Goal: Transaction & Acquisition: Book appointment/travel/reservation

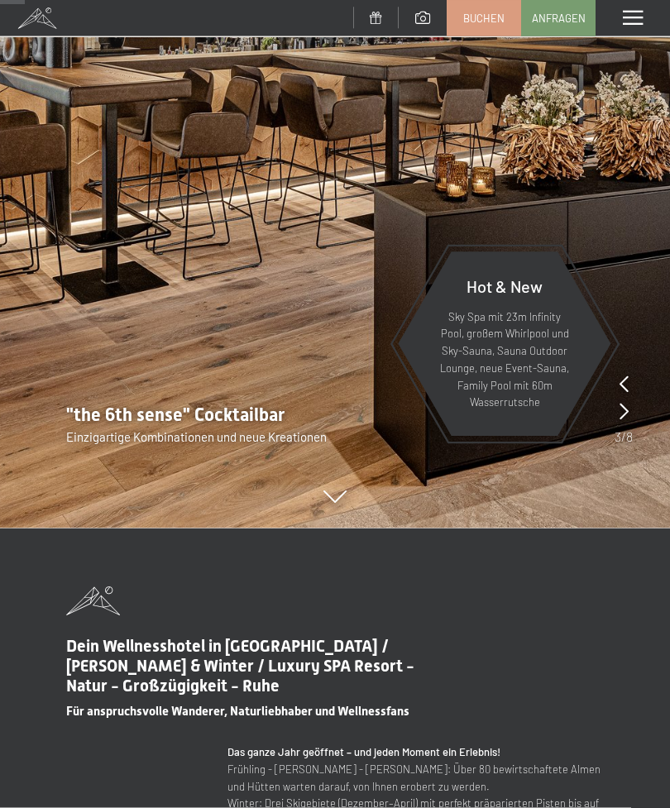
scroll to position [279, 0]
click at [625, 414] on icon at bounding box center [623, 411] width 9 height 17
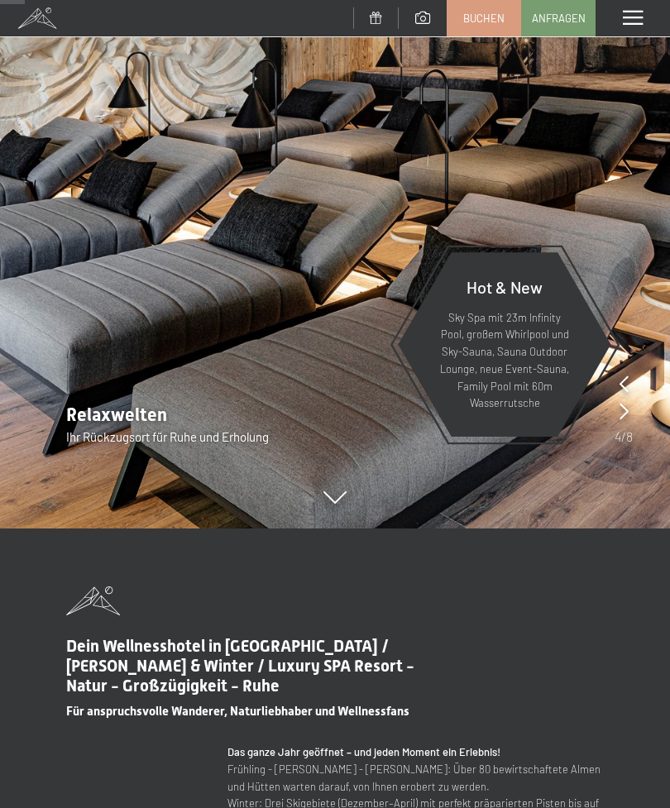
click at [625, 421] on div at bounding box center [623, 411] width 9 height 23
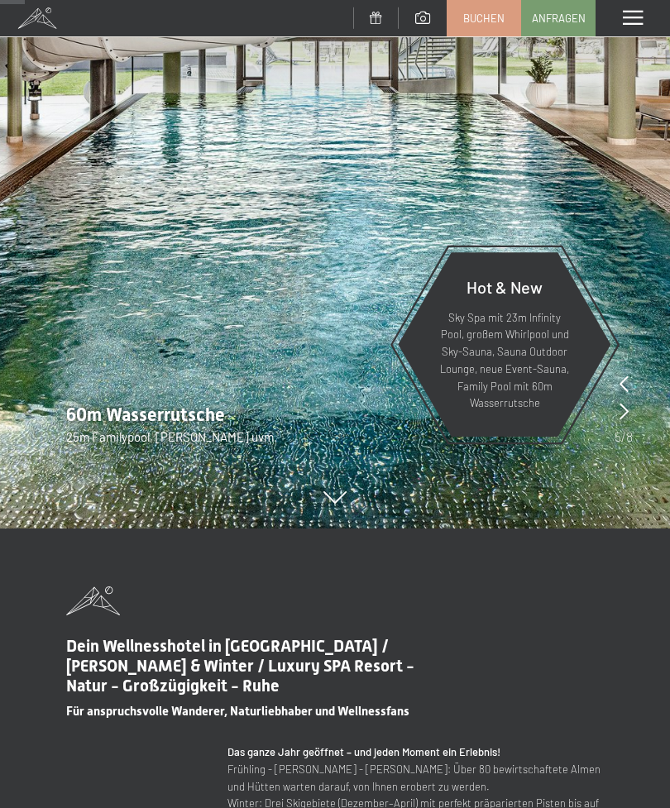
click at [625, 422] on div at bounding box center [623, 411] width 9 height 23
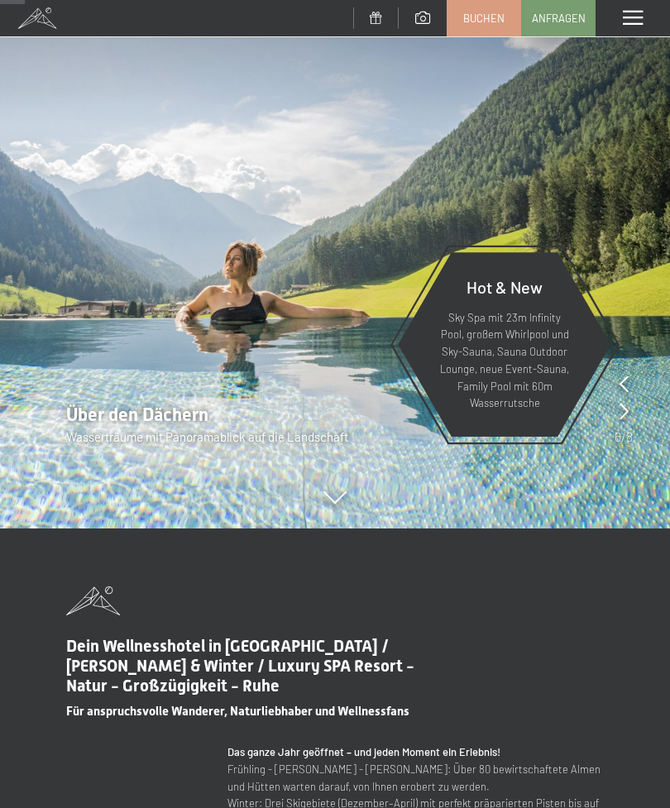
click at [623, 426] on div at bounding box center [623, 400] width 18 height 55
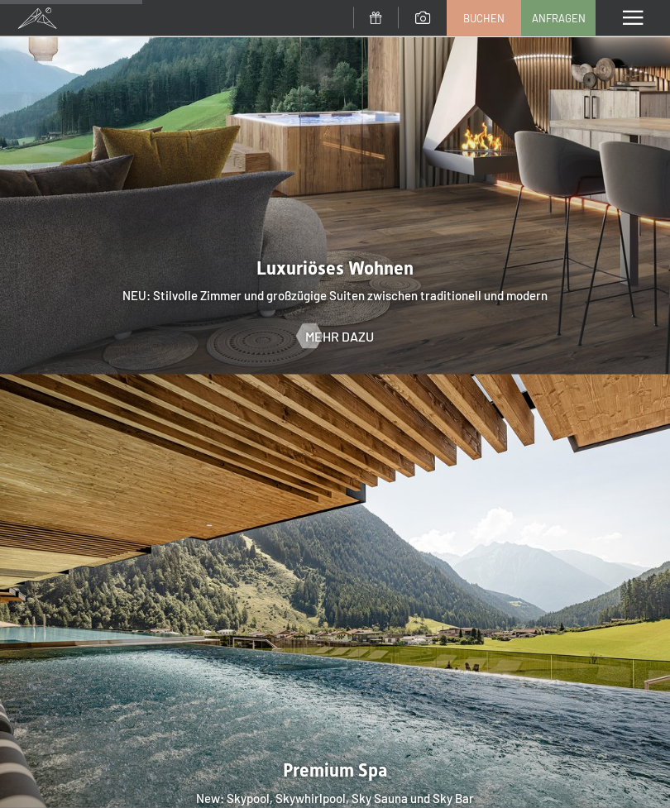
scroll to position [1585, 0]
click at [327, 327] on span "Mehr dazu" at bounding box center [339, 336] width 69 height 18
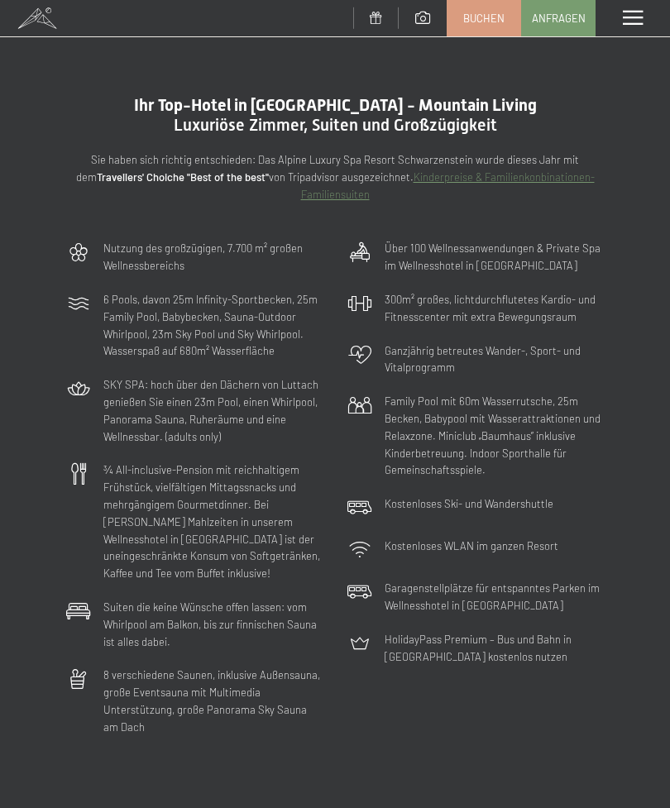
click at [491, 18] on span "Buchen" at bounding box center [483, 18] width 41 height 15
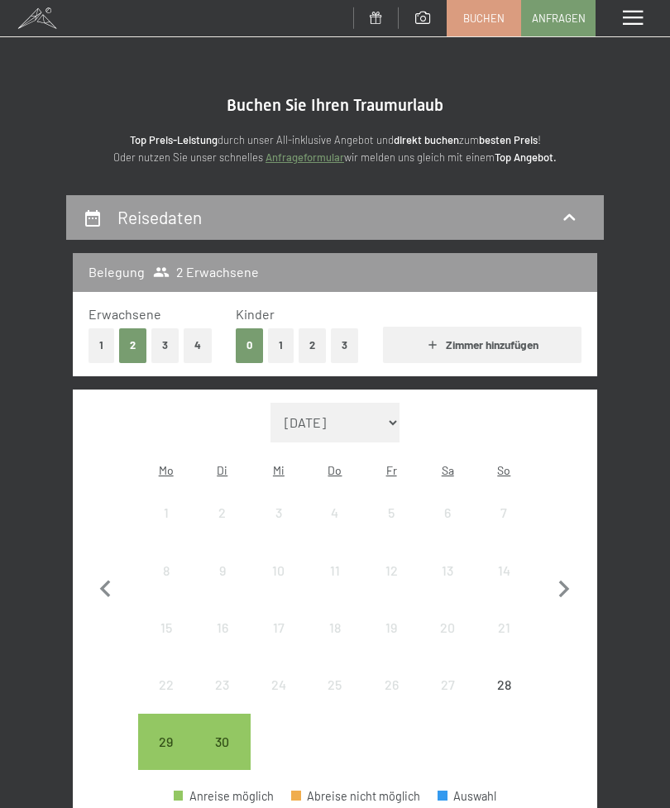
click at [167, 347] on button "3" at bounding box center [164, 345] width 27 height 34
click at [570, 577] on icon "button" at bounding box center [564, 589] width 35 height 35
select select "2025-10-01"
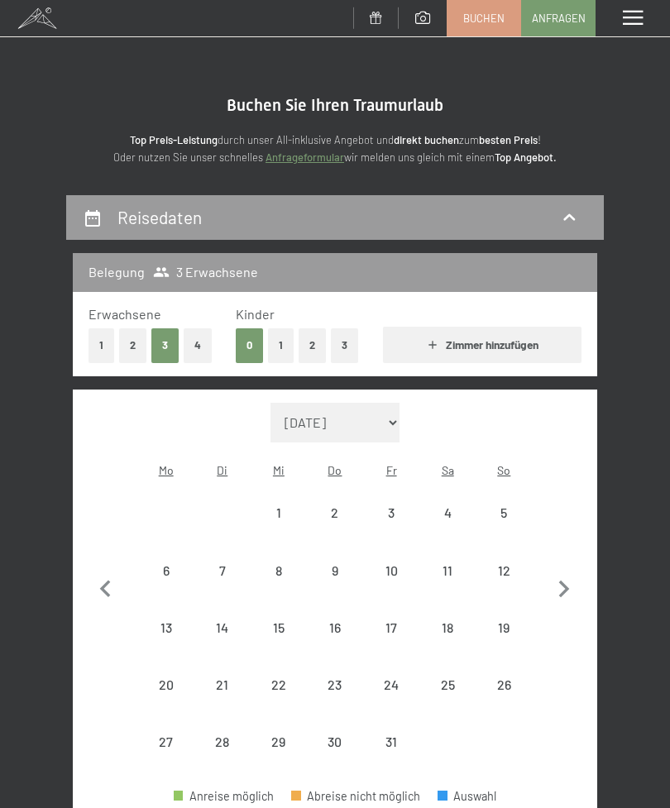
select select "2025-10-01"
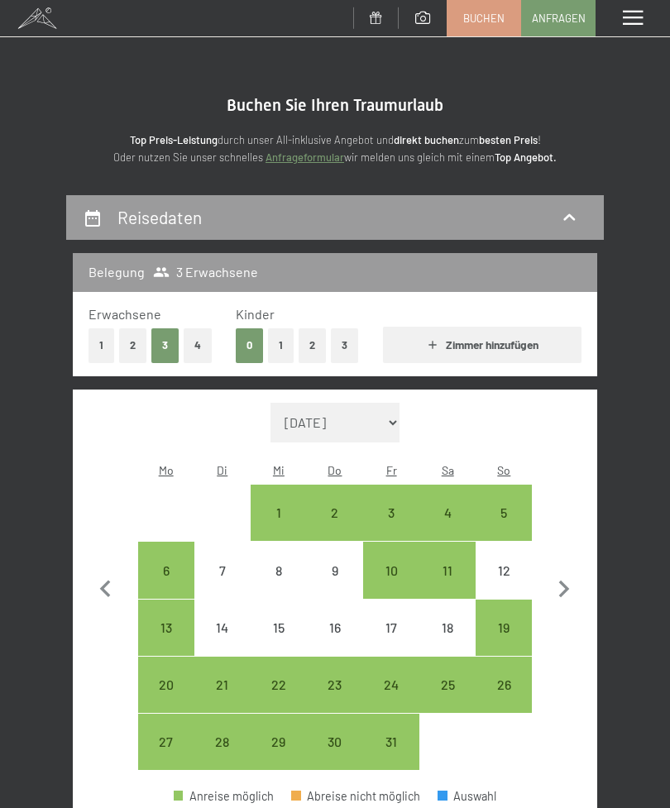
click at [573, 579] on icon "button" at bounding box center [564, 589] width 35 height 35
select select "2025-11-01"
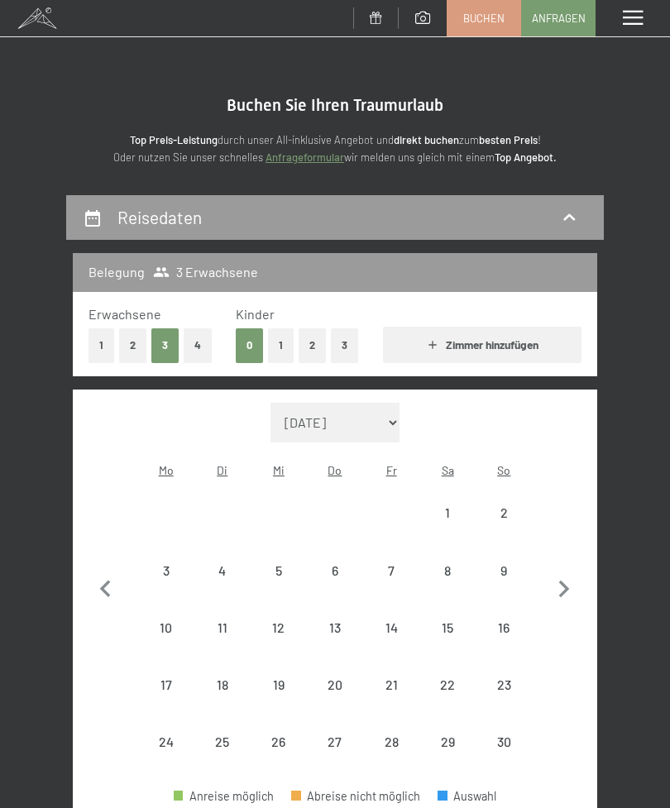
select select "2025-11-01"
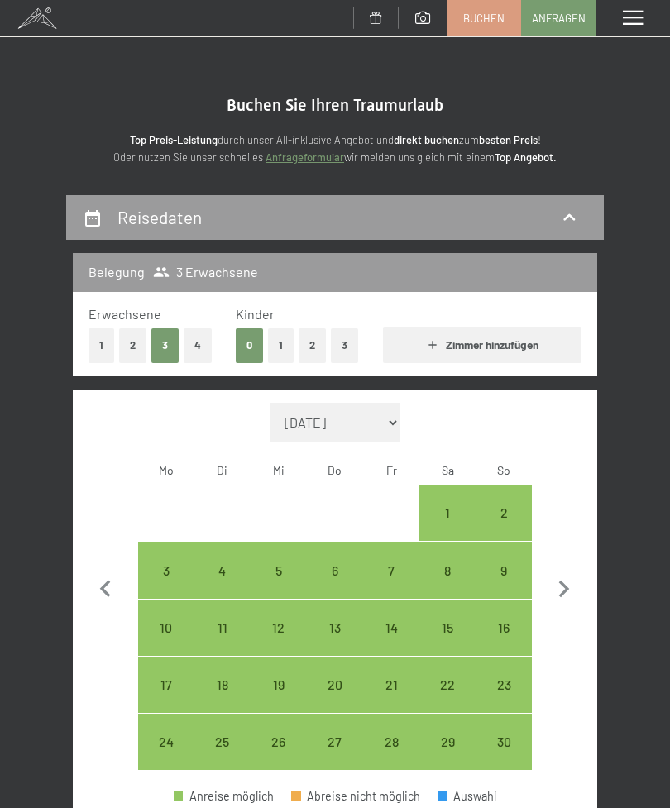
click at [455, 506] on div "1" at bounding box center [447, 532] width 53 height 53
select select "2025-11-01"
click at [270, 564] on div "5" at bounding box center [278, 590] width 53 height 53
select select "2025-11-01"
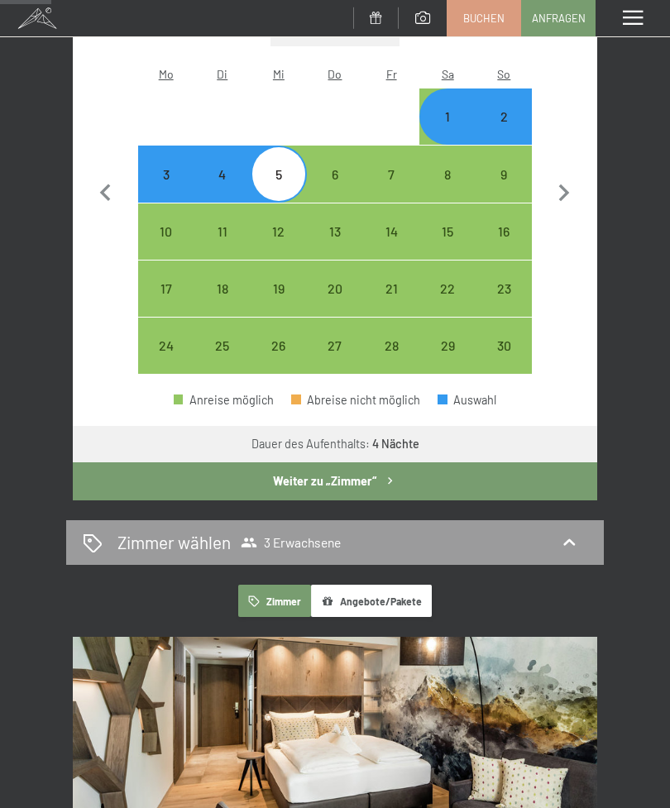
click at [313, 462] on button "Weiter zu „Zimmer“" at bounding box center [335, 481] width 524 height 38
select select "2025-11-01"
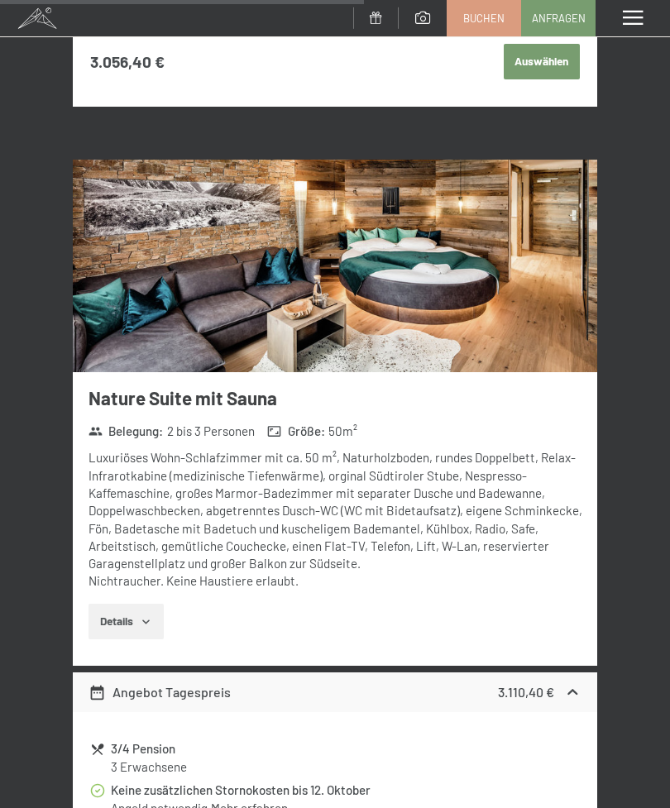
scroll to position [2478, 0]
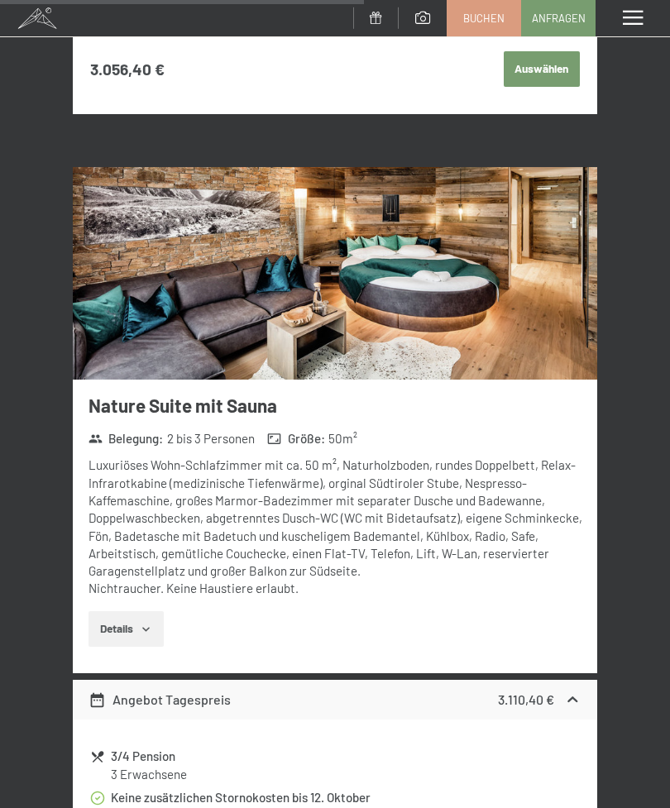
click at [187, 284] on img at bounding box center [335, 273] width 524 height 212
click at [660, 23] on div "Menü" at bounding box center [632, 18] width 74 height 36
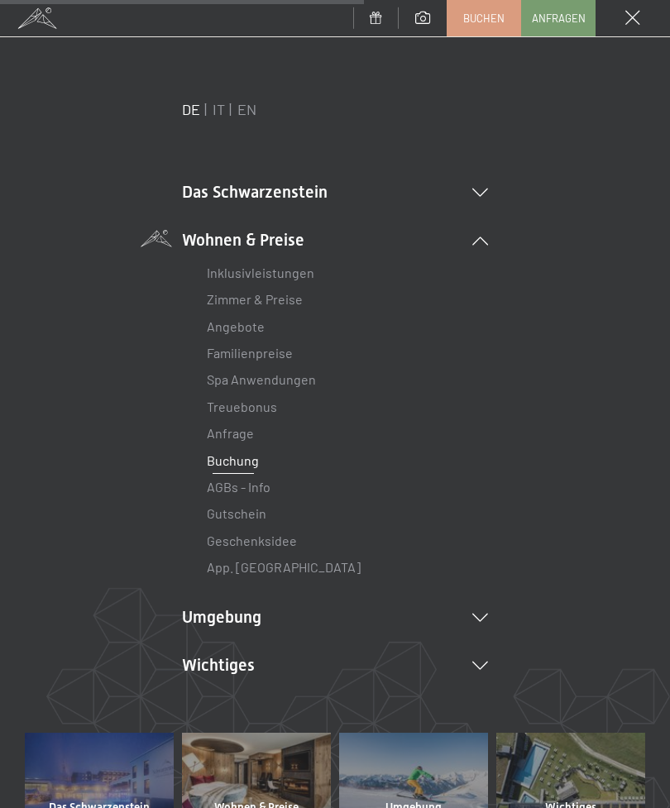
click at [254, 273] on link "Inklusivleistungen" at bounding box center [260, 273] width 107 height 16
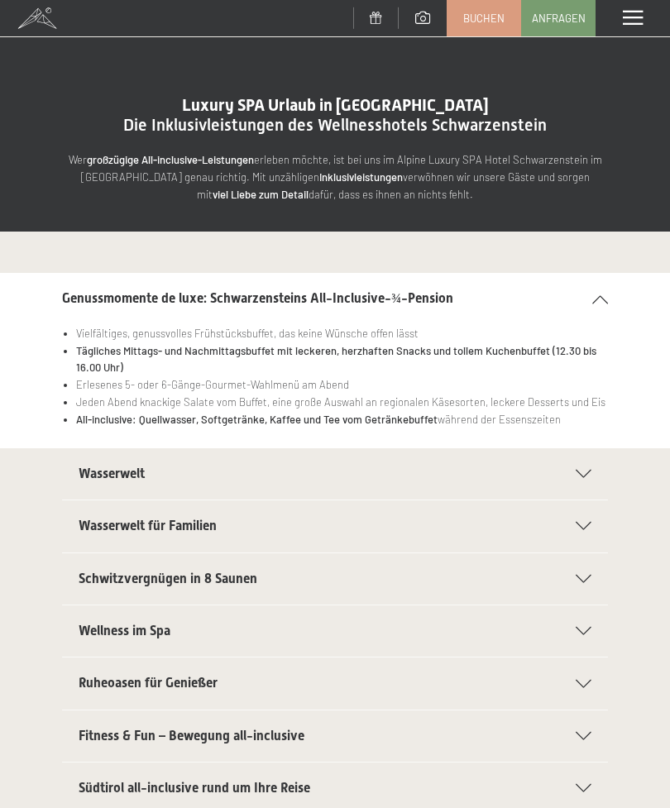
click at [620, 17] on div "Menü" at bounding box center [632, 18] width 74 height 36
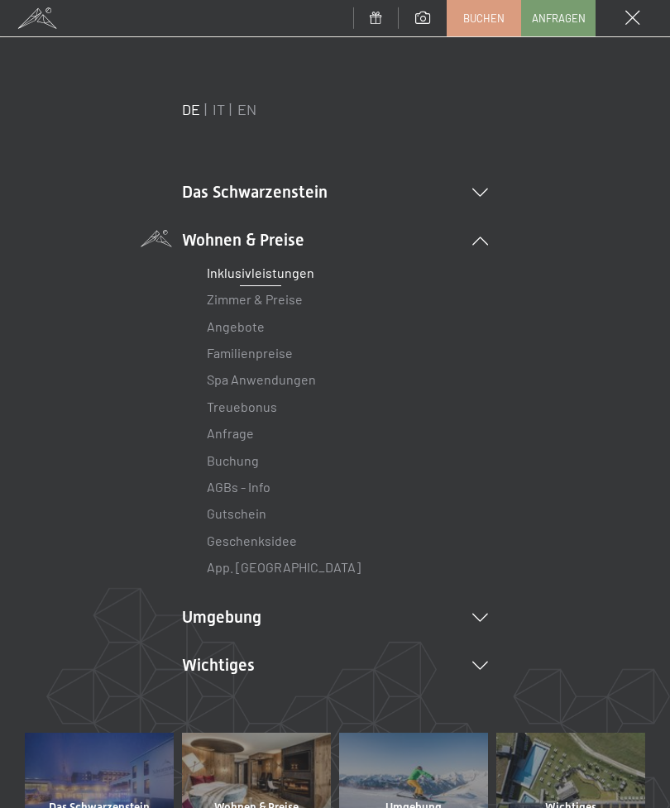
click at [478, 250] on li "Wohnen & Preise Inklusivleistungen Zimmer & Preise Liste Angebote Liste Familie…" at bounding box center [335, 404] width 306 height 353
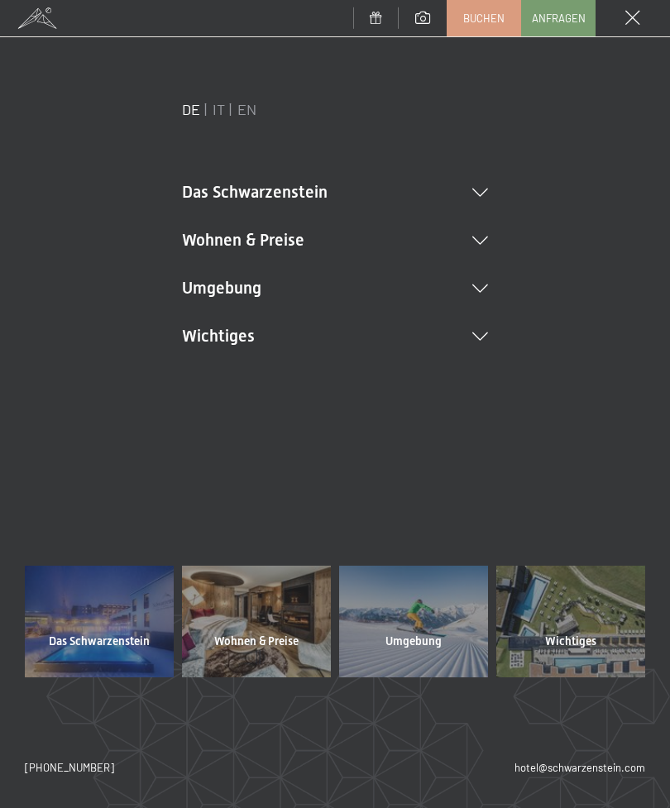
click at [475, 189] on icon at bounding box center [480, 193] width 16 height 8
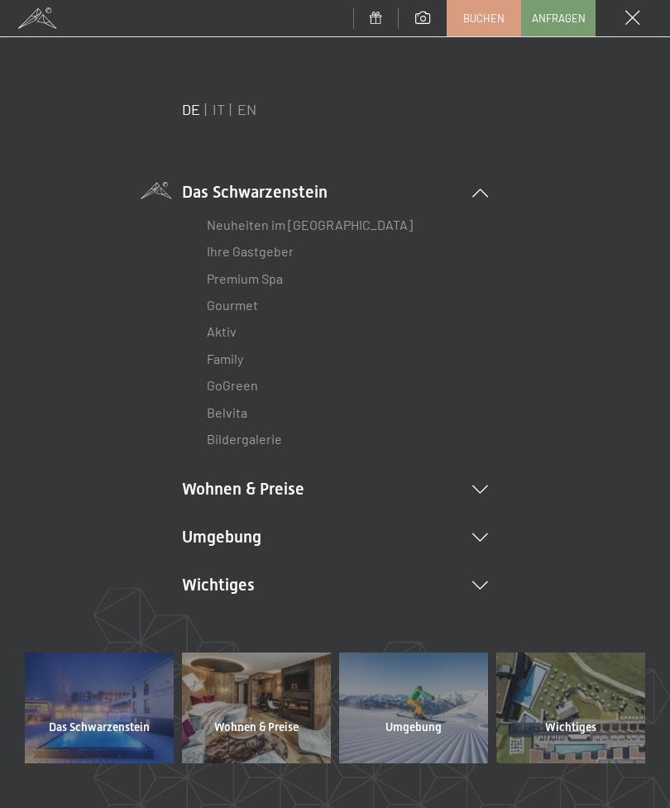
click at [224, 276] on link "Premium Spa" at bounding box center [245, 278] width 76 height 16
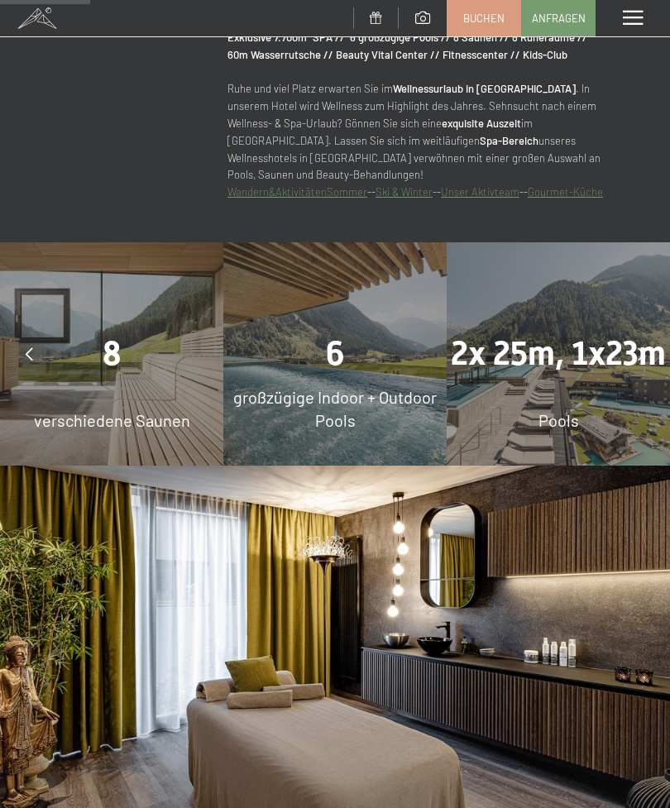
scroll to position [1028, 0]
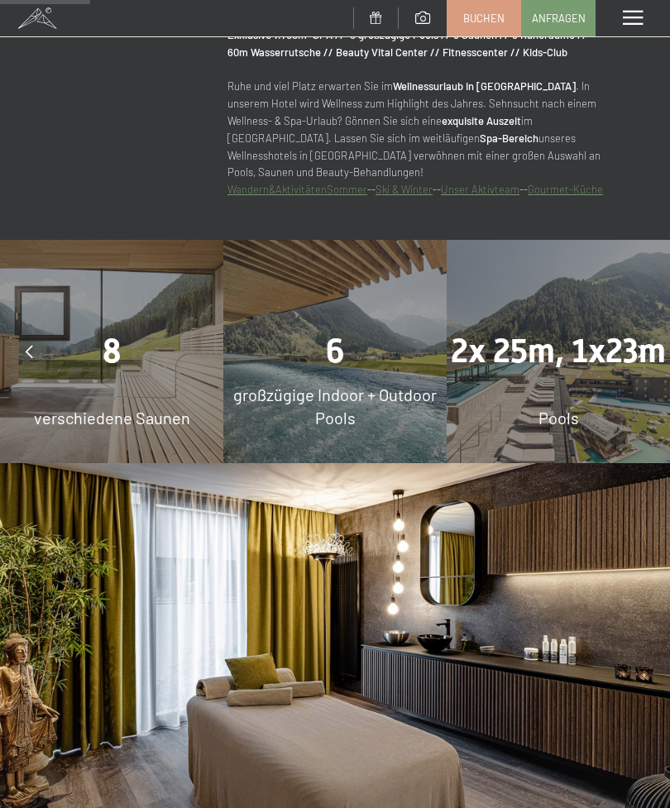
click at [341, 345] on span "6" at bounding box center [335, 351] width 19 height 39
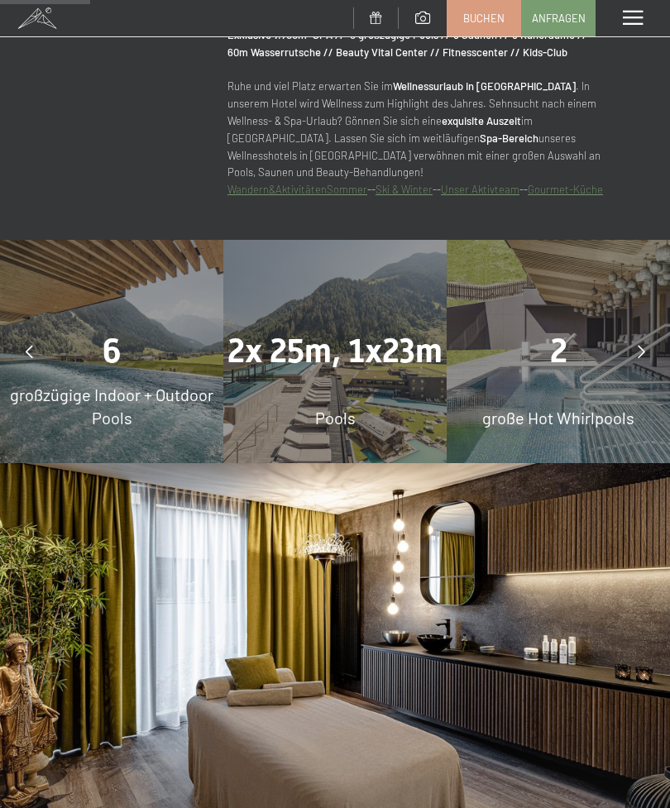
click at [328, 358] on span "2x 25m, 1x23m" at bounding box center [334, 351] width 215 height 39
click at [317, 337] on span "2x 25m, 1x23m" at bounding box center [334, 351] width 215 height 39
click at [334, 418] on span "Pools" at bounding box center [335, 418] width 41 height 20
click at [109, 365] on span "6" at bounding box center [112, 351] width 19 height 39
click at [107, 346] on span "6" at bounding box center [112, 351] width 19 height 39
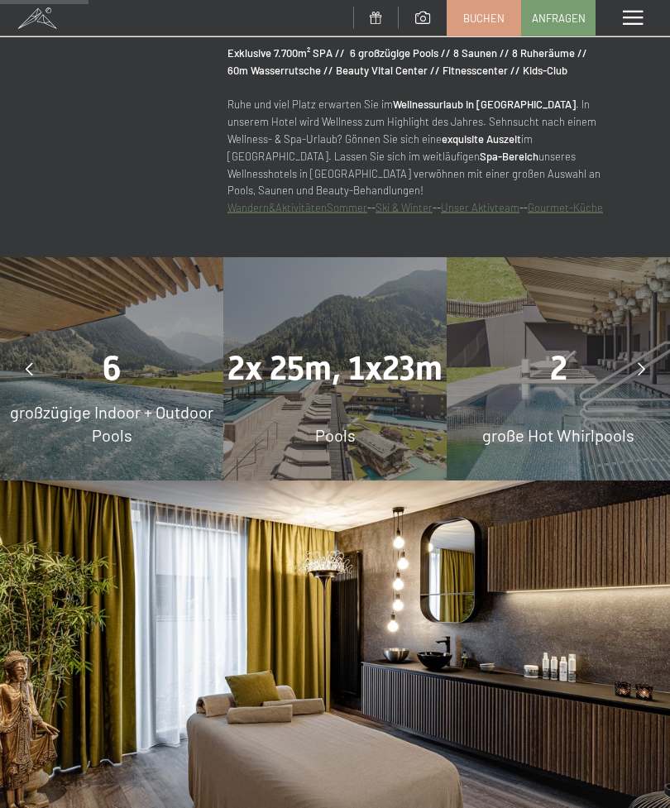
scroll to position [1010, 0]
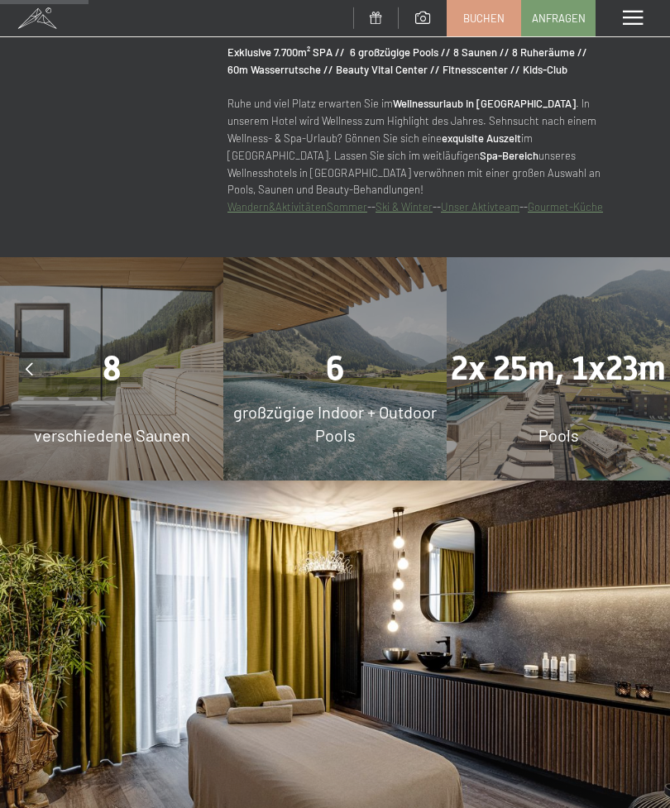
click at [396, 376] on div "6" at bounding box center [334, 369] width 223 height 46
click at [341, 366] on span "6" at bounding box center [335, 368] width 19 height 39
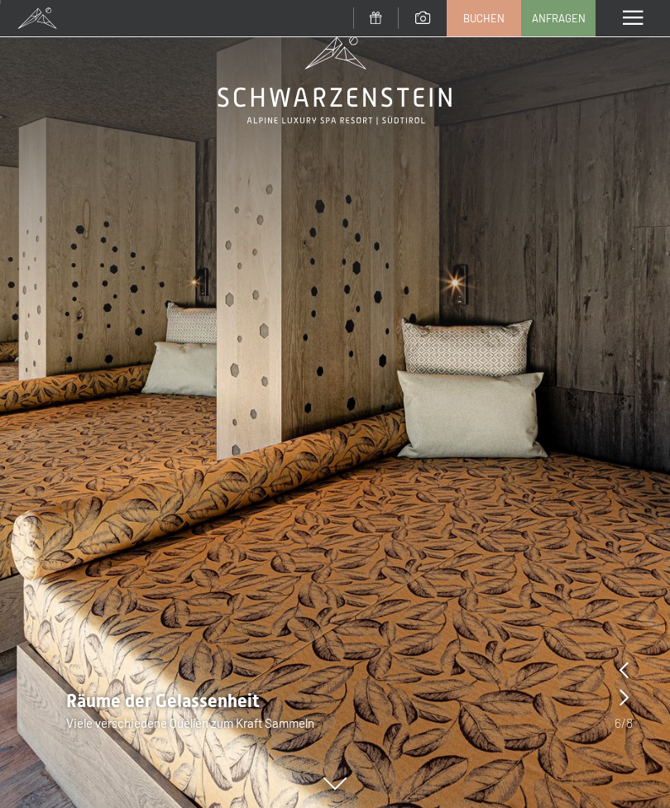
scroll to position [0, 0]
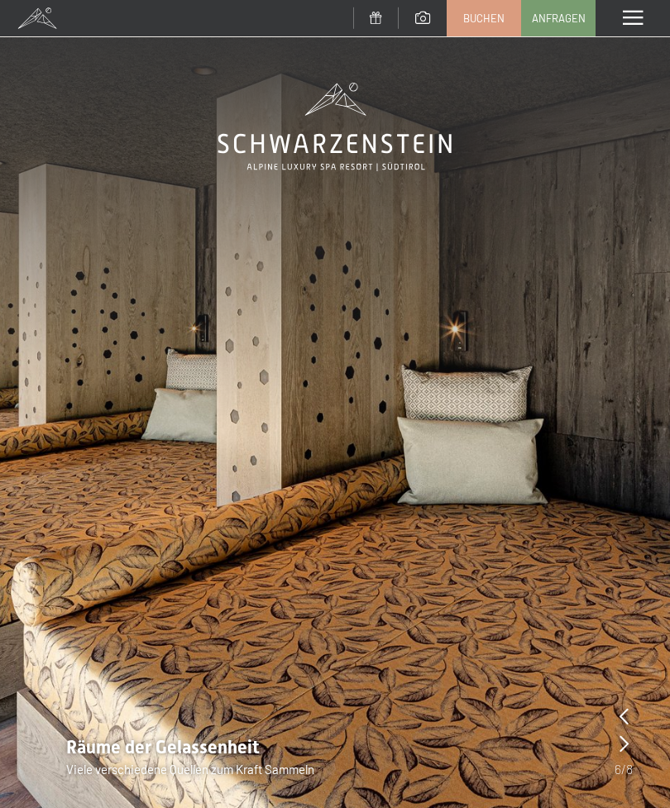
click at [628, 18] on span at bounding box center [633, 18] width 20 height 15
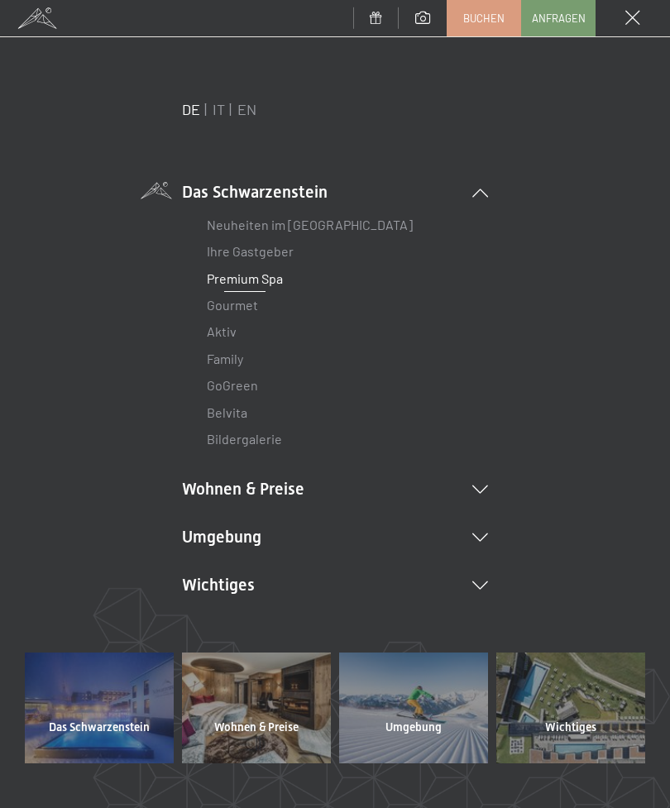
click at [246, 303] on link "Gourmet" at bounding box center [232, 305] width 51 height 16
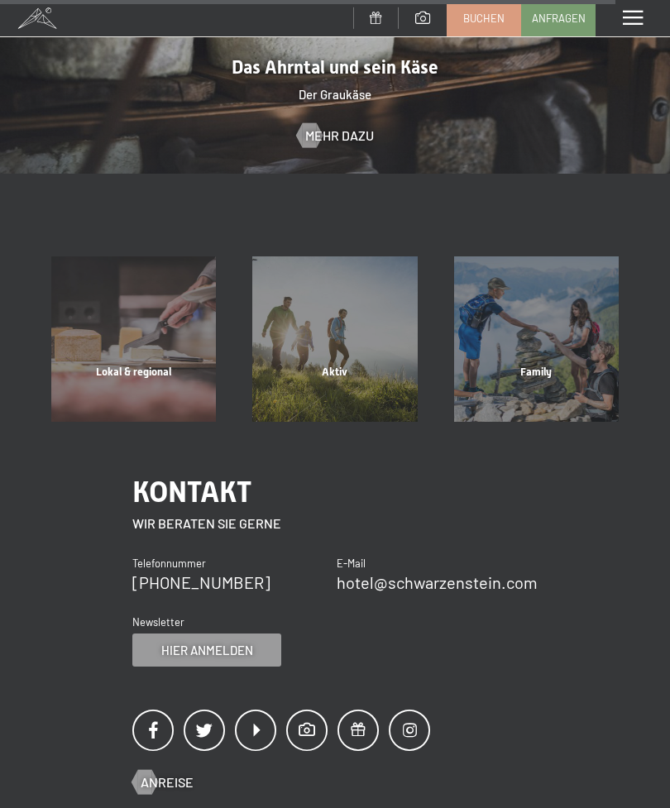
scroll to position [4132, 0]
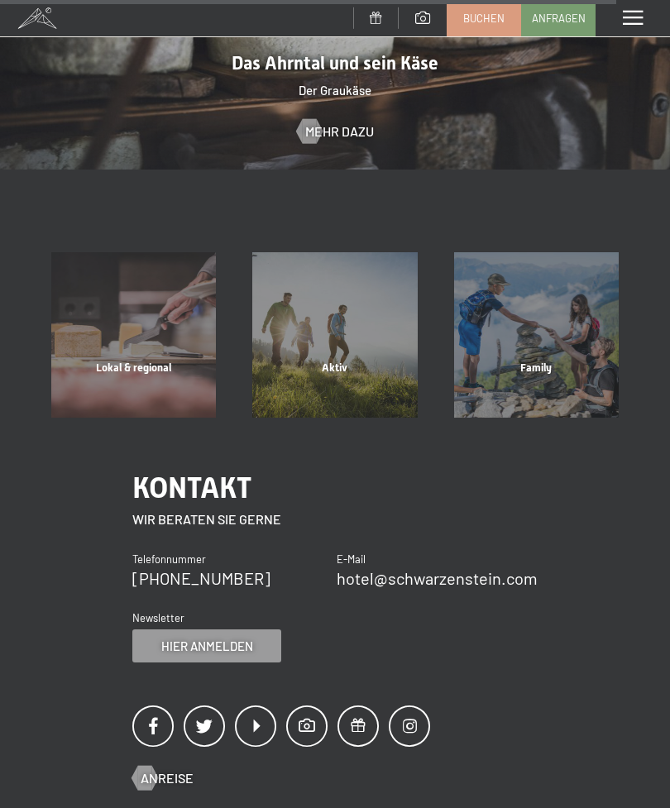
click at [339, 360] on div "Aktiv" at bounding box center [334, 388] width 201 height 56
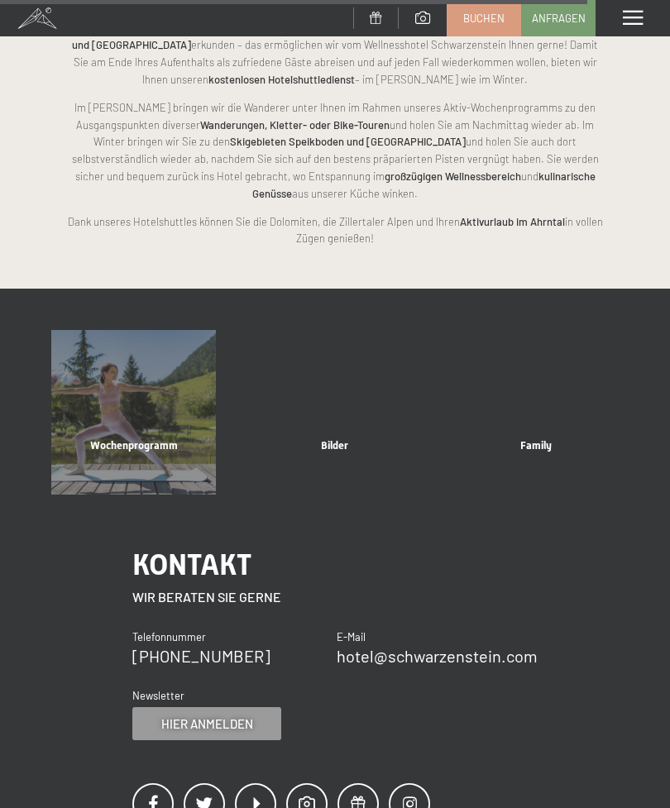
scroll to position [2984, 0]
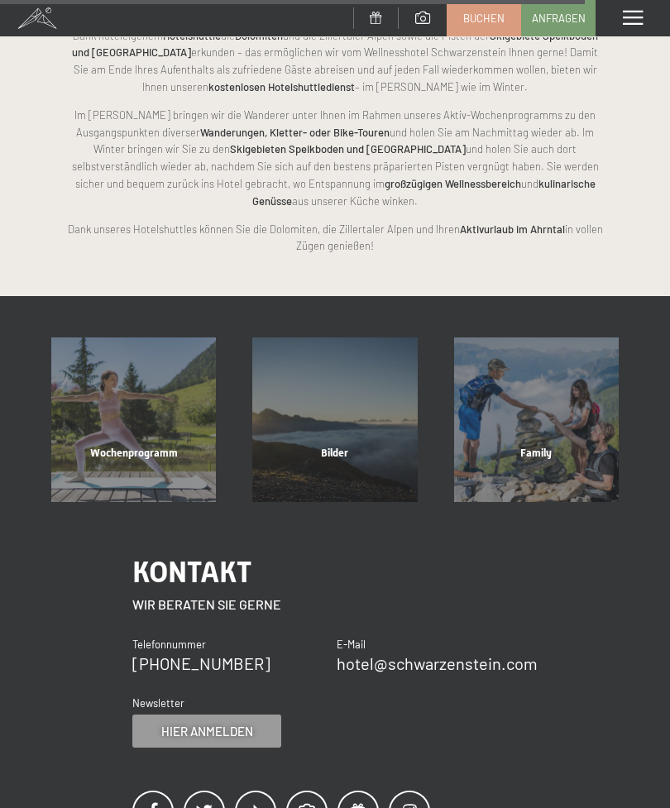
click at [111, 446] on div "Wochenprogramm" at bounding box center [133, 474] width 201 height 56
